Goal: Transaction & Acquisition: Purchase product/service

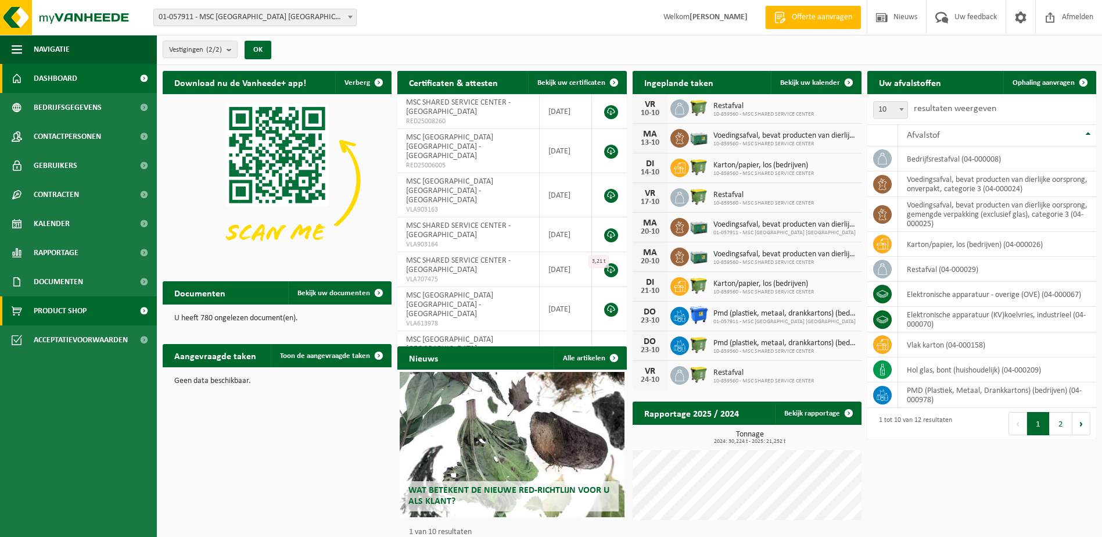
click at [95, 312] on link "Product Shop" at bounding box center [78, 310] width 157 height 29
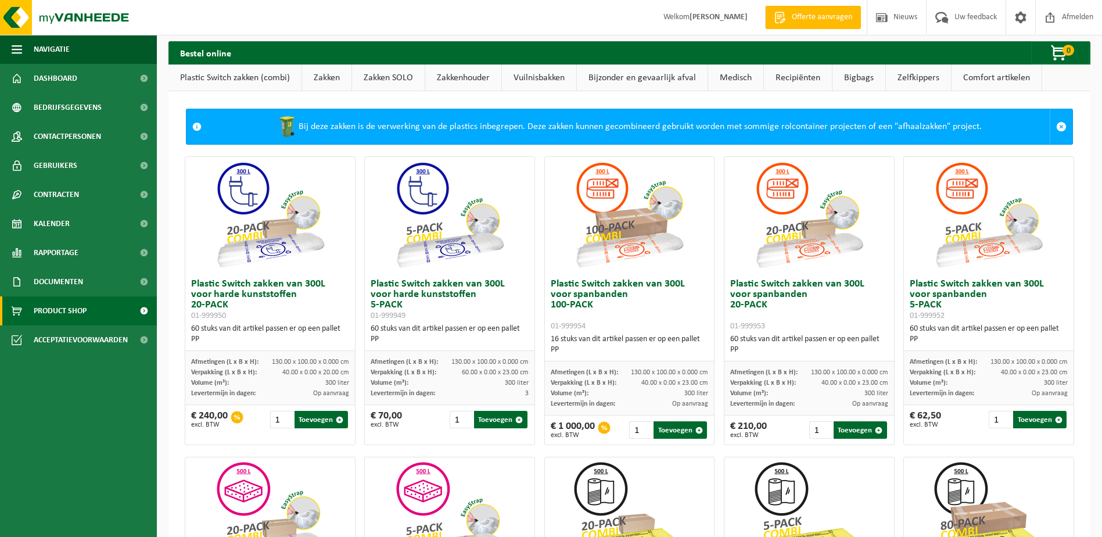
click at [332, 73] on link "Zakken" at bounding box center [326, 77] width 49 height 27
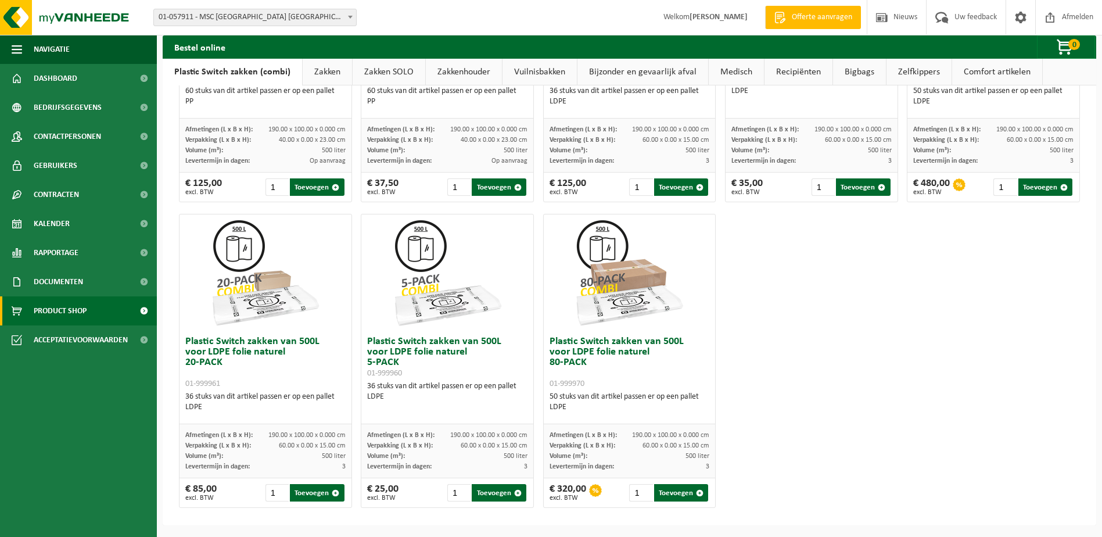
click at [329, 78] on link "Zakken" at bounding box center [327, 72] width 49 height 27
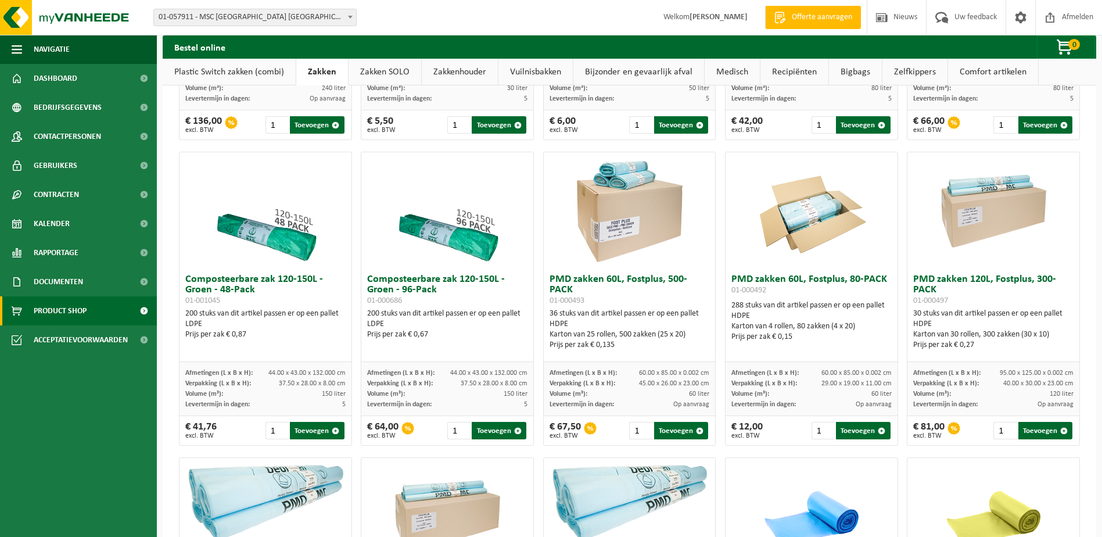
scroll to position [670, 0]
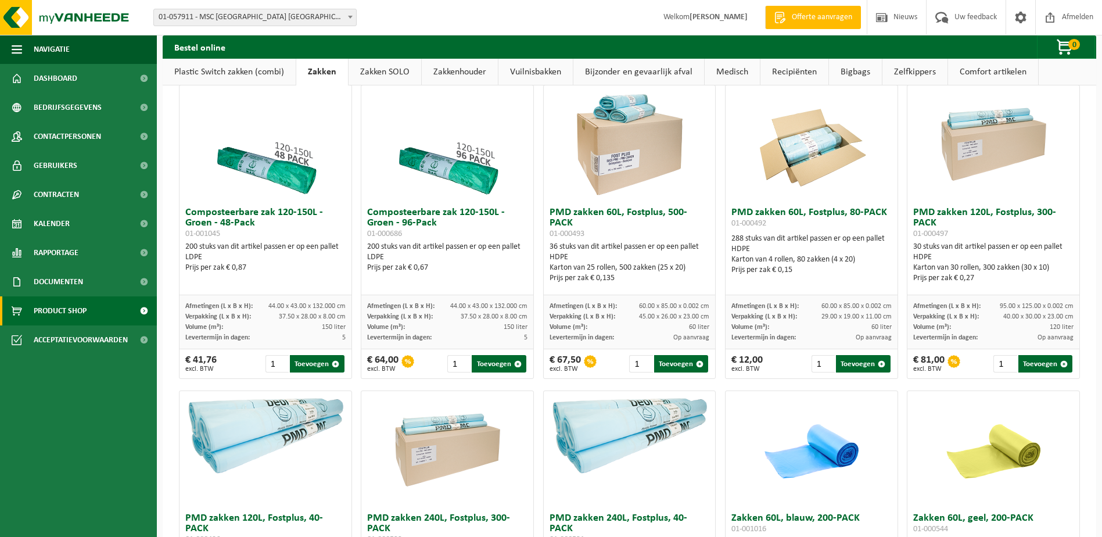
click at [167, 119] on div "Het minimaal gehalte aan gerecycleerde kunststoffen in afvalzakken is vastgeleg…" at bounding box center [629, 367] width 933 height 1891
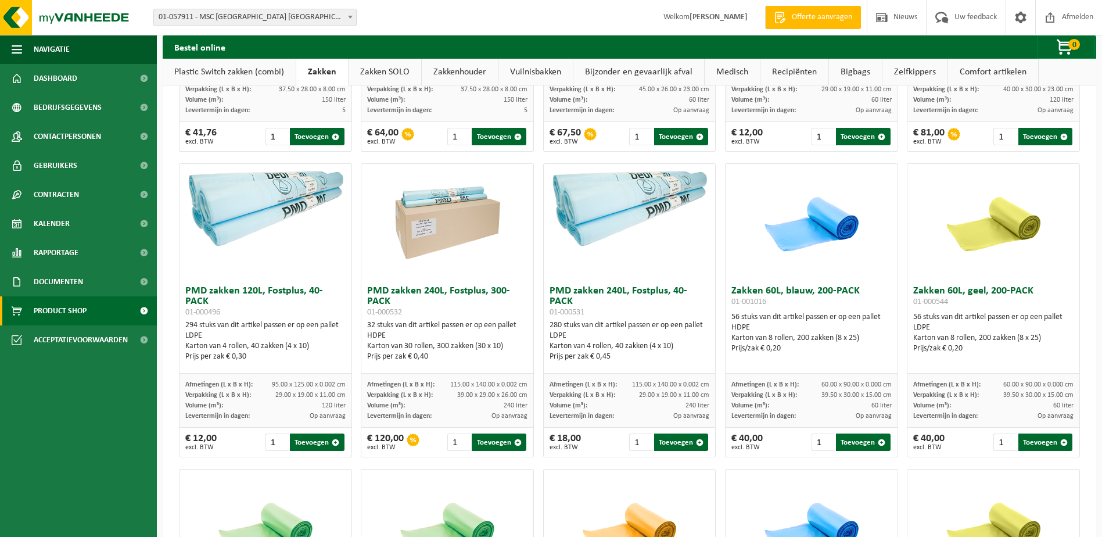
scroll to position [902, 0]
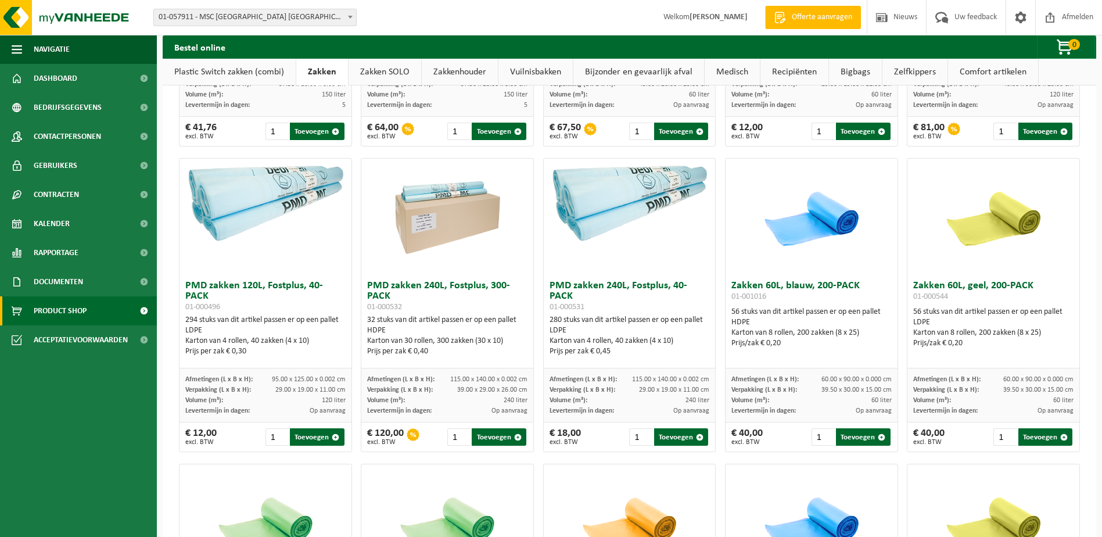
click at [1085, 262] on div "Het minimaal gehalte aan gerecycleerde kunststoffen in afvalzakken is vastgeleg…" at bounding box center [629, 134] width 933 height 1891
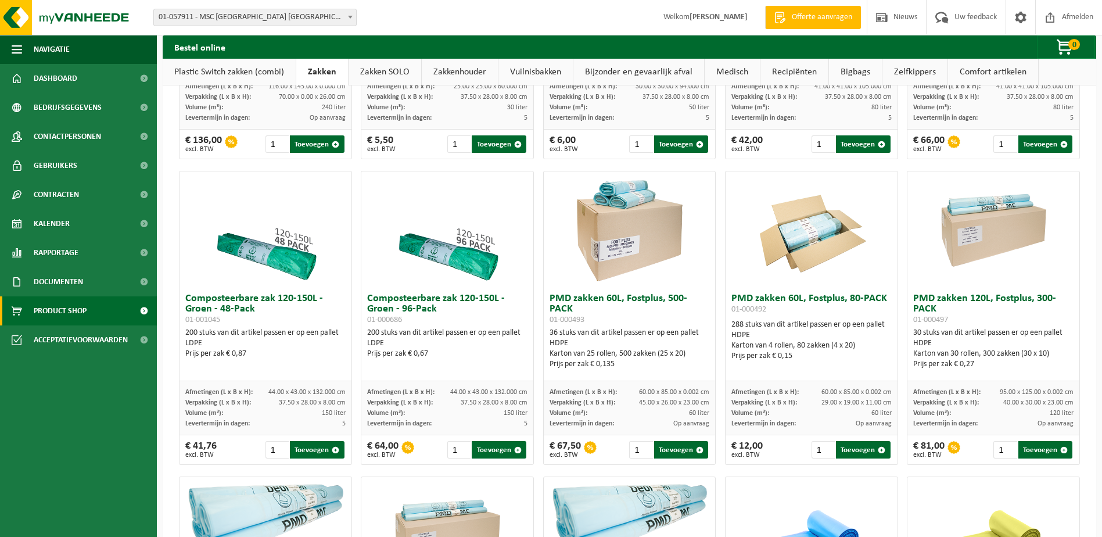
scroll to position [612, 0]
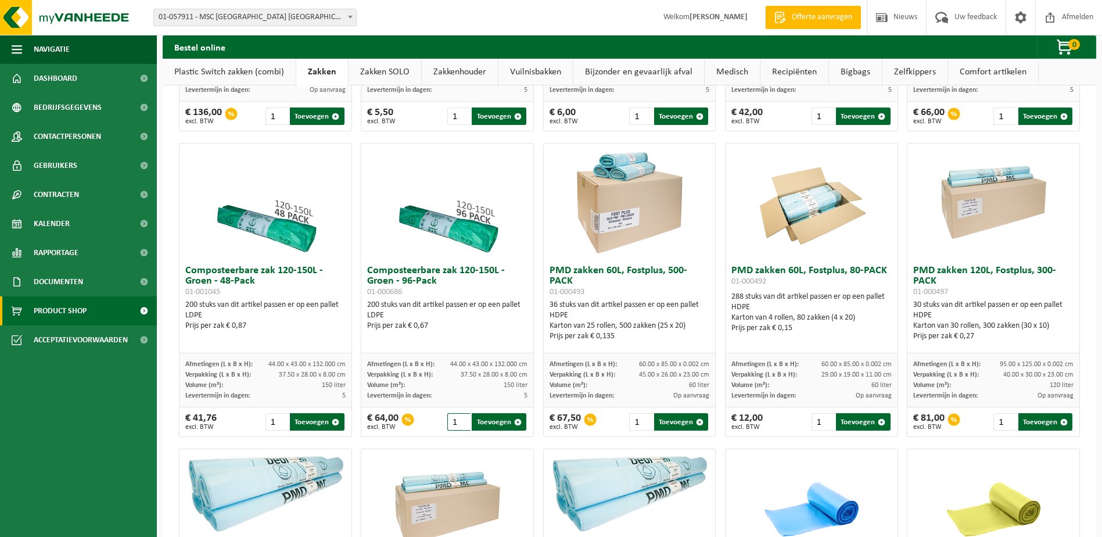
click at [452, 427] on input "1" at bounding box center [458, 421] width 23 height 17
click at [454, 260] on img at bounding box center [447, 201] width 116 height 116
click at [414, 283] on h3 "Composteerbare zak 120-150L - Groen - 96-Pack 01-000686" at bounding box center [447, 280] width 160 height 31
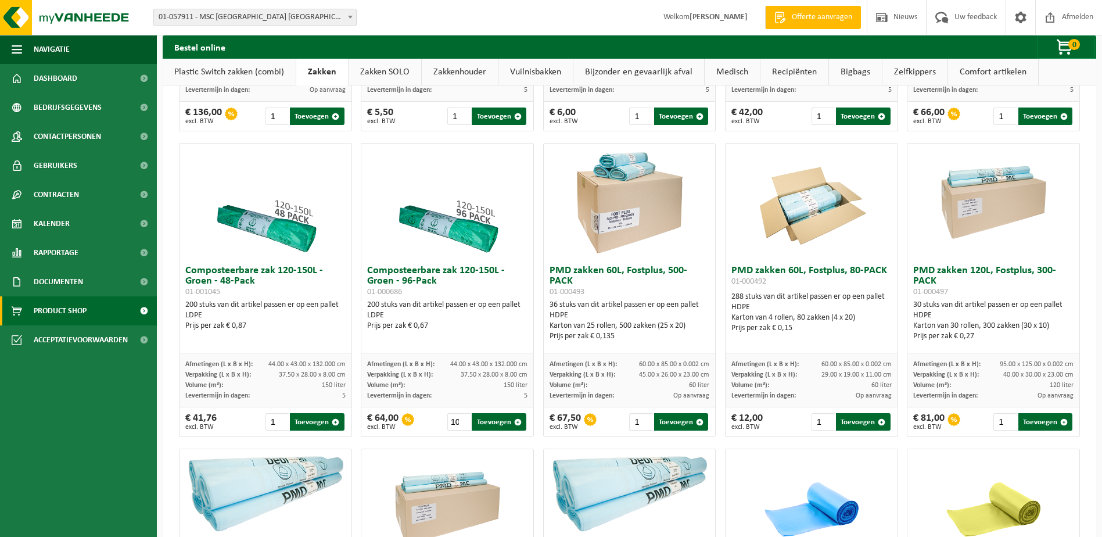
click at [404, 321] on div "LDPE" at bounding box center [447, 315] width 160 height 10
click at [500, 430] on button "Toevoegen" at bounding box center [499, 421] width 54 height 17
type input "1"
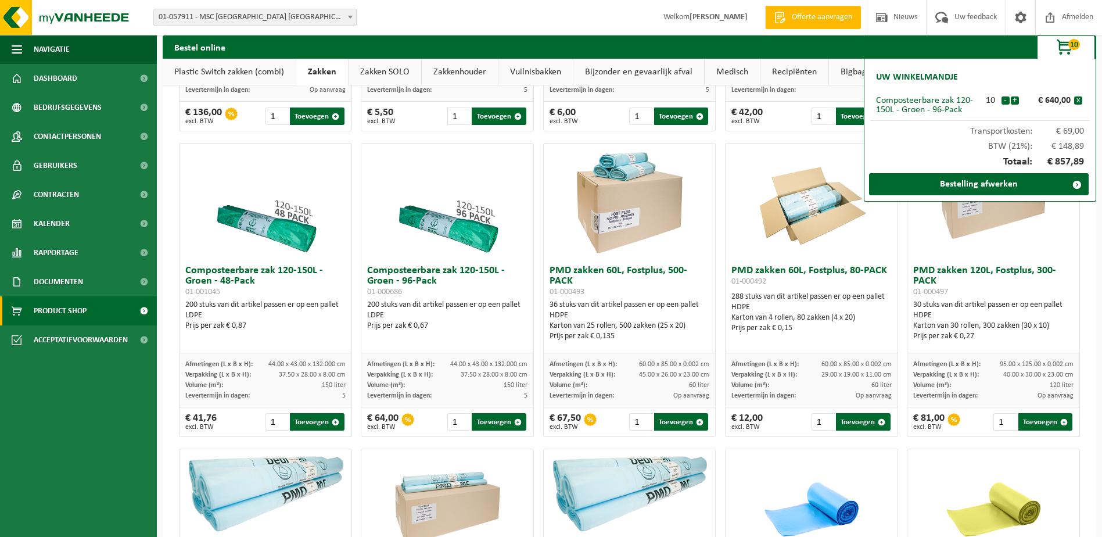
click at [925, 105] on div "Composteerbare zak 120-150L - Groen - 96-Pack" at bounding box center [928, 105] width 104 height 19
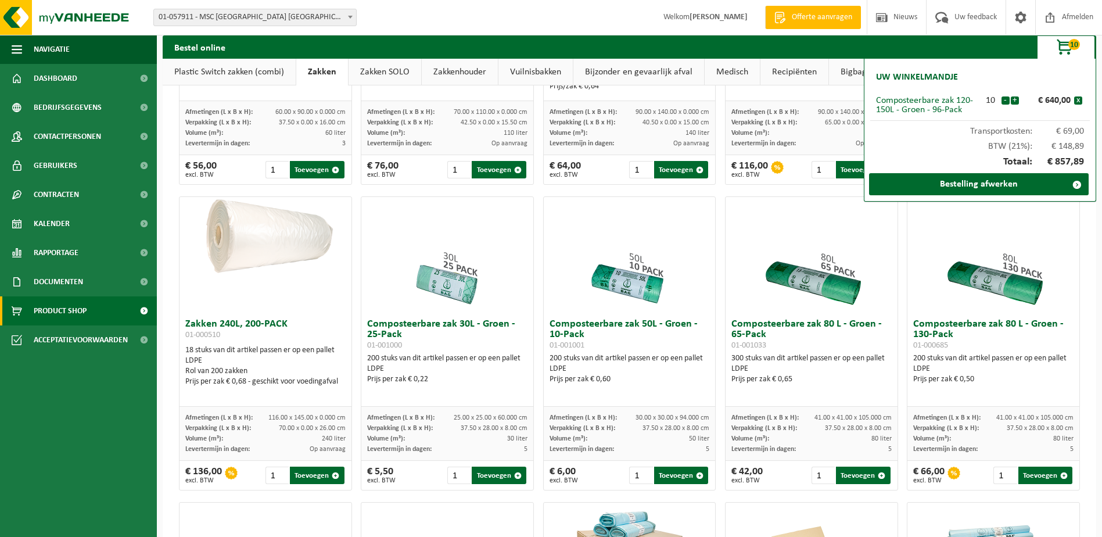
scroll to position [348, 0]
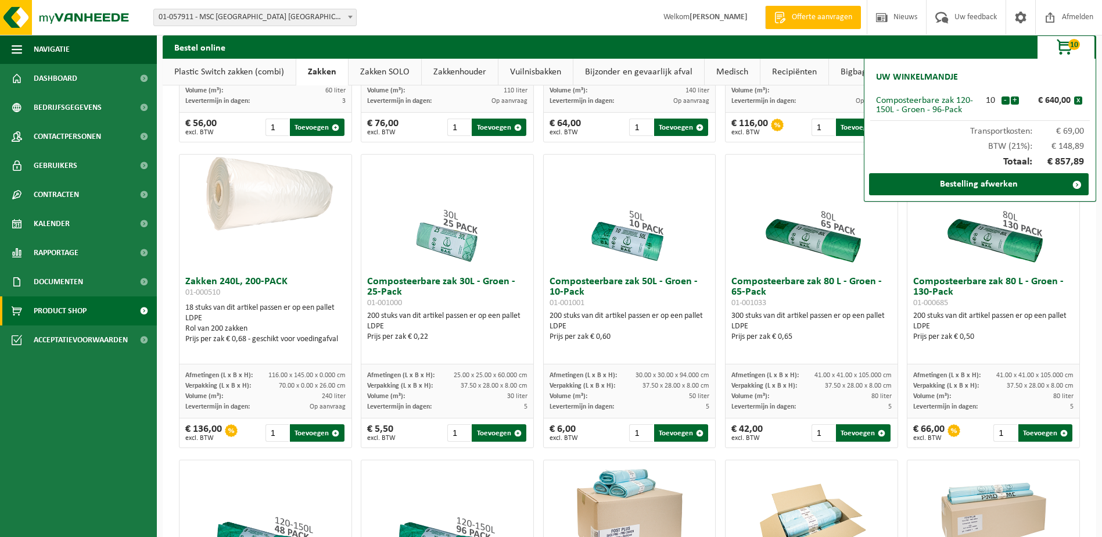
scroll to position [290, 0]
